Goal: Information Seeking & Learning: Learn about a topic

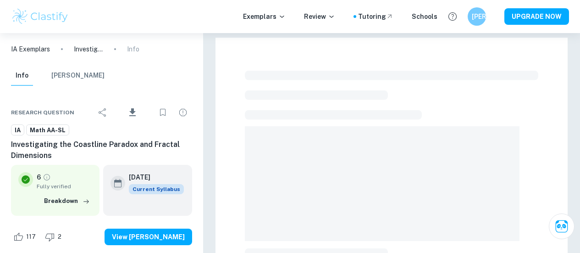
scroll to position [288, 0]
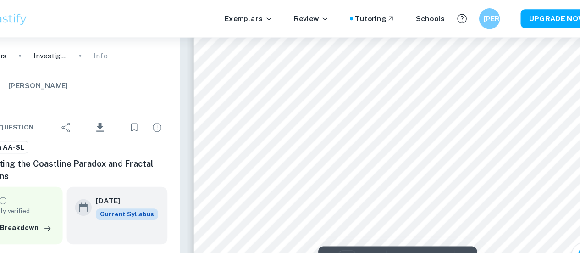
scroll to position [4985, 0]
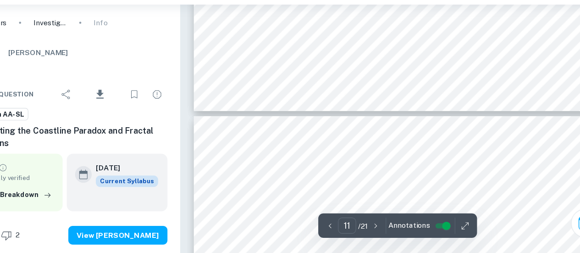
type input "12"
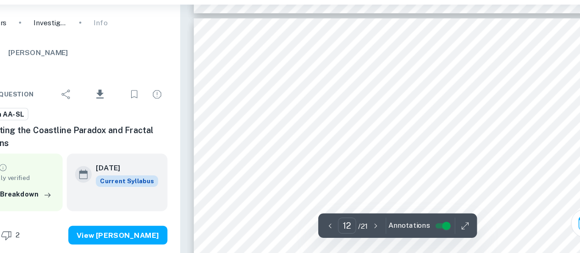
scroll to position [5230, 0]
